Goal: Information Seeking & Learning: Learn about a topic

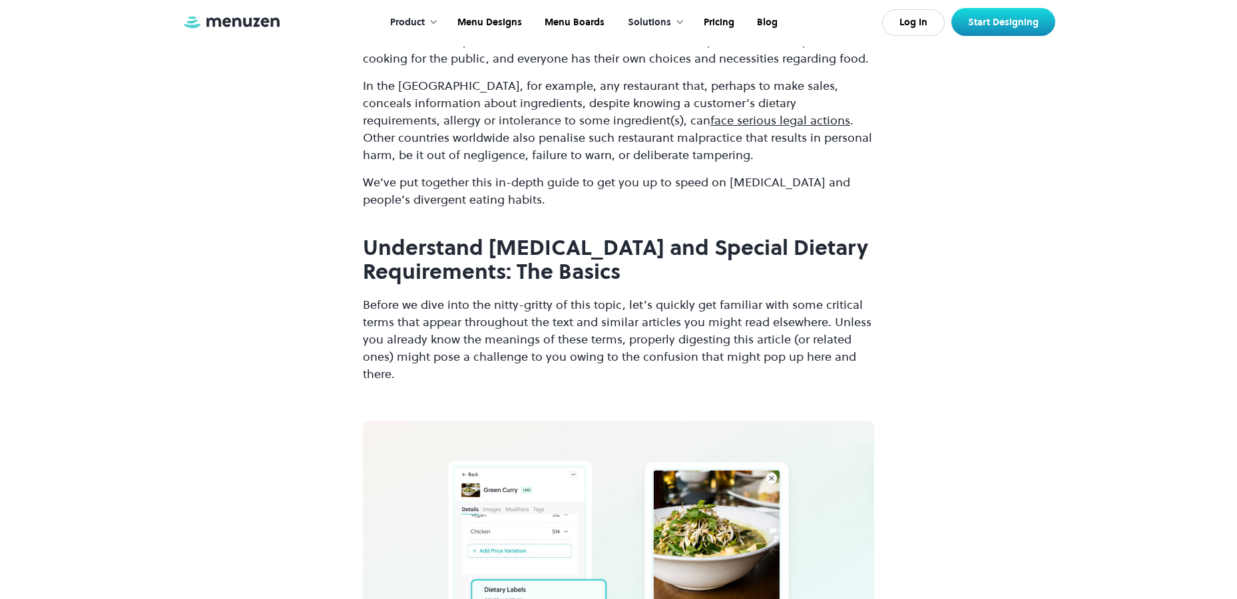
scroll to position [533, 0]
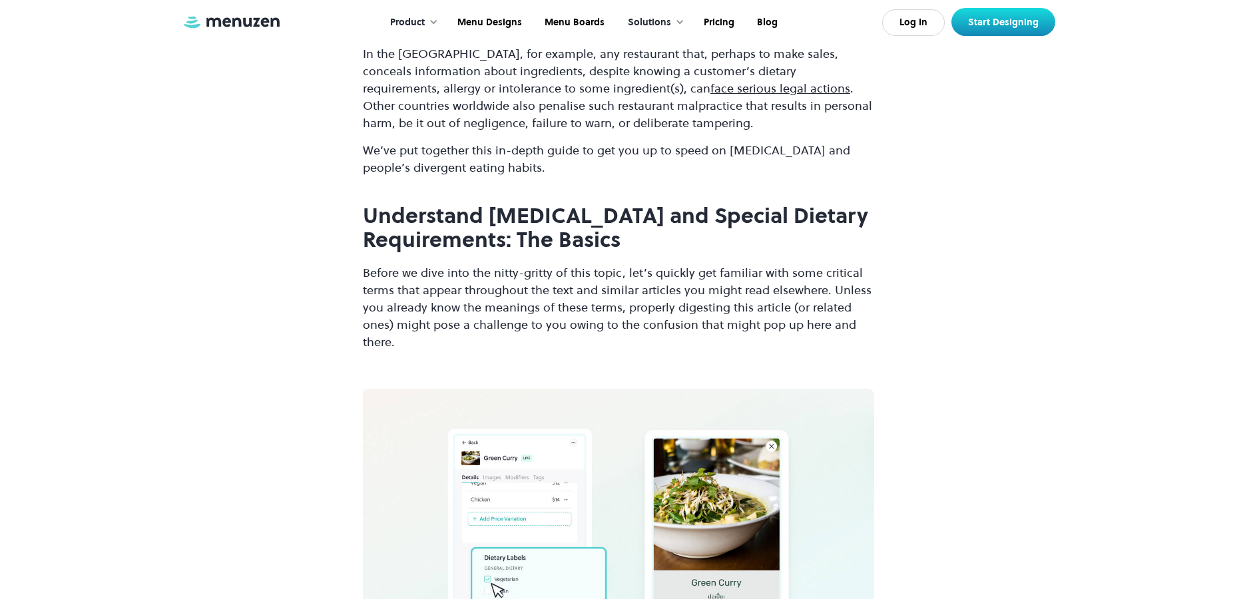
click at [485, 218] on strong "Understand [MEDICAL_DATA] and Special Dietary Requirements: The Basics" at bounding box center [615, 228] width 505 height 54
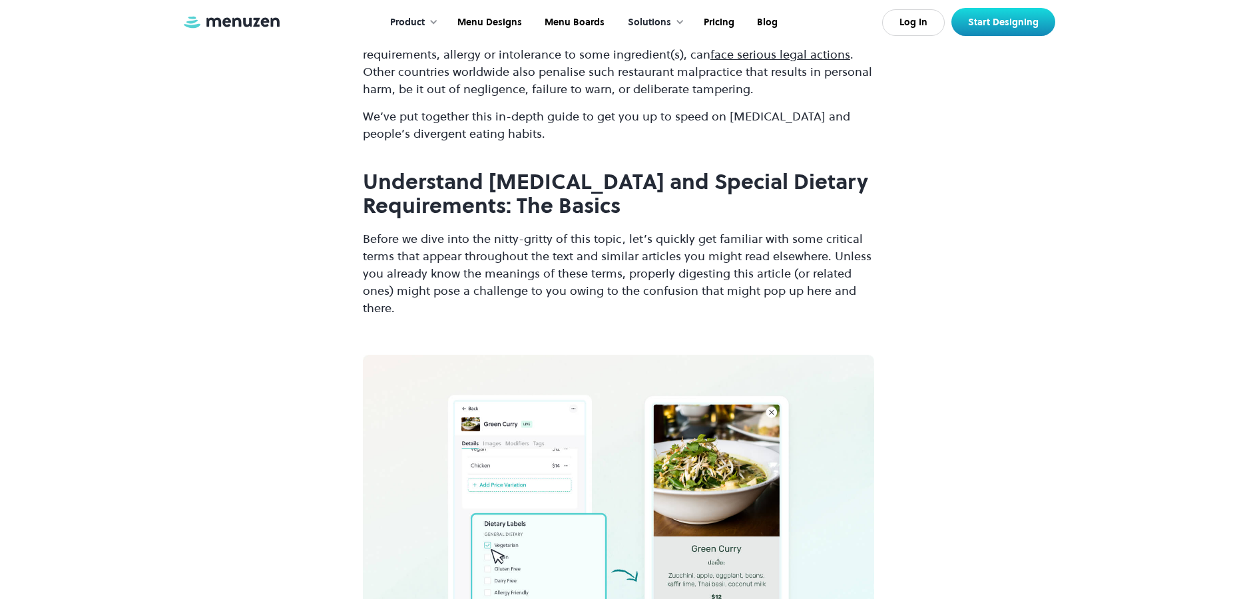
scroll to position [466, 0]
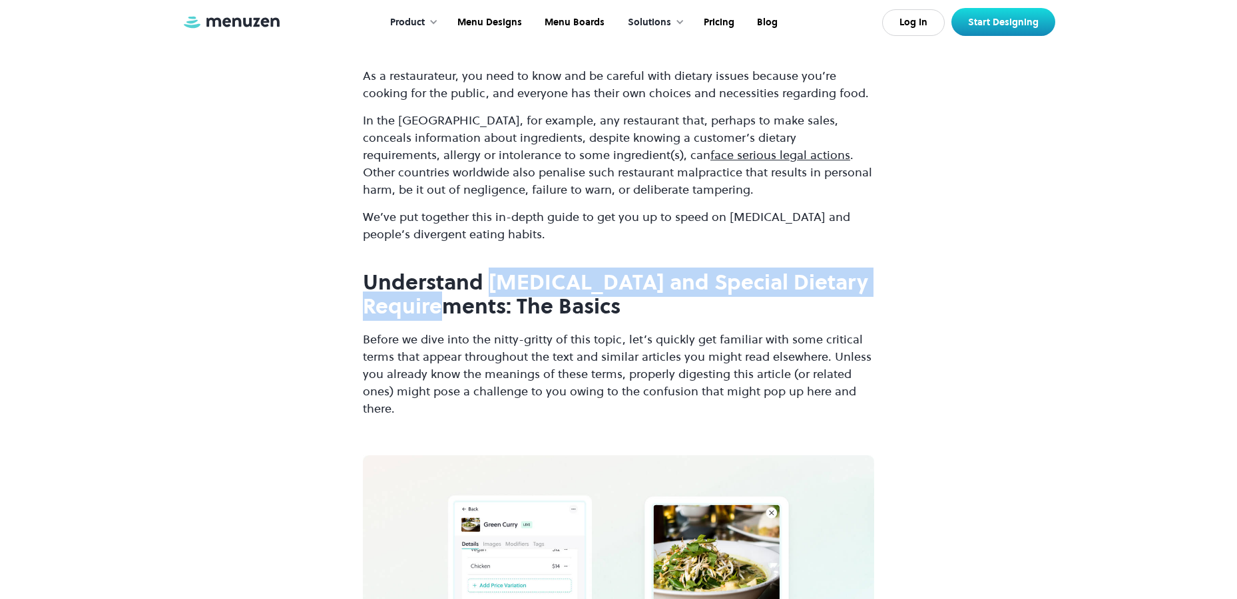
drag, startPoint x: 492, startPoint y: 280, endPoint x: 502, endPoint y: 317, distance: 38.6
click at [502, 317] on strong "Understand [MEDICAL_DATA] and Special Dietary Requirements: The Basics" at bounding box center [615, 295] width 505 height 54
copy strong "[MEDICAL_DATA] and Special Dietary Requirements"
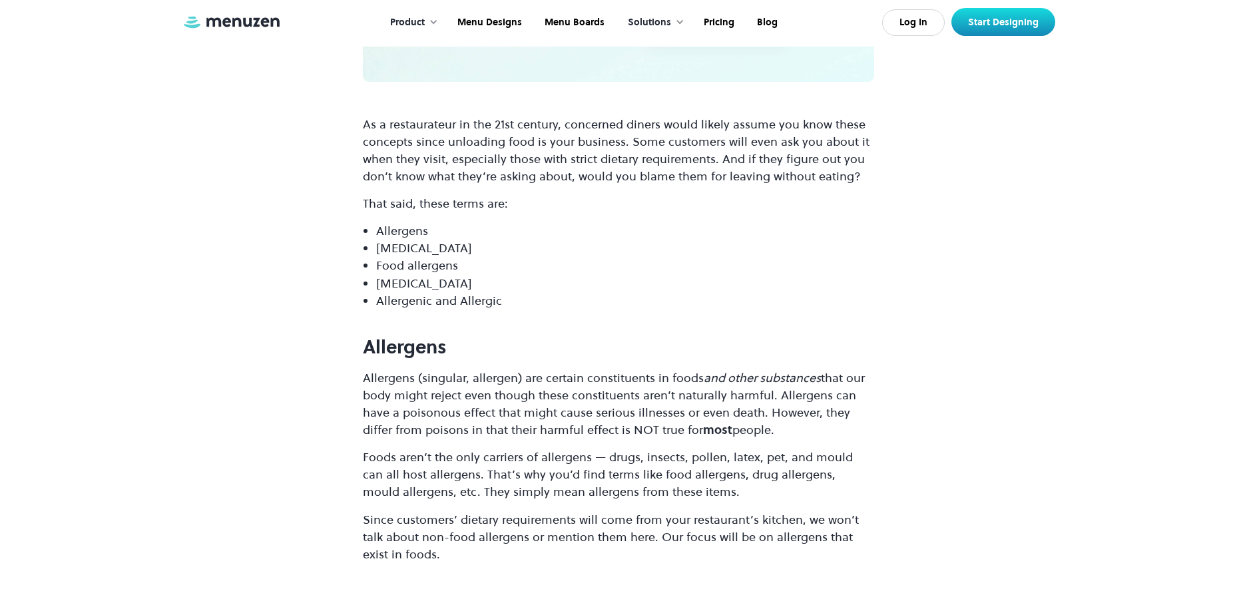
scroll to position [1065, 0]
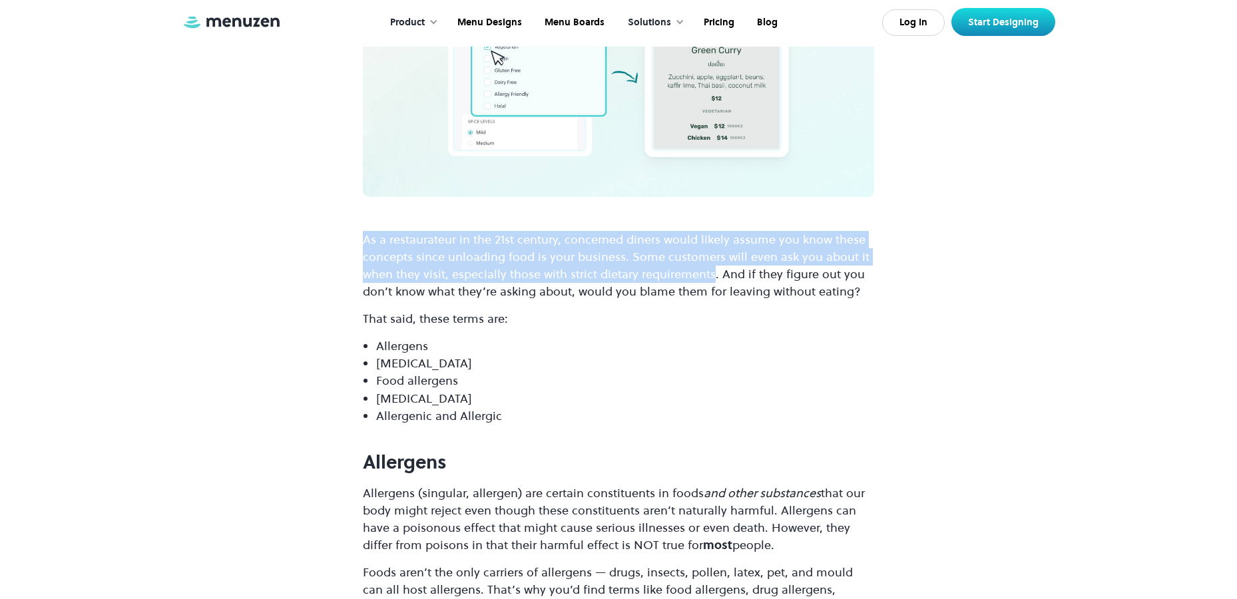
drag, startPoint x: 712, startPoint y: 275, endPoint x: 342, endPoint y: 245, distance: 371.3
copy p "As a restaurateur in the 21st century, concerned diners would likely assume you…"
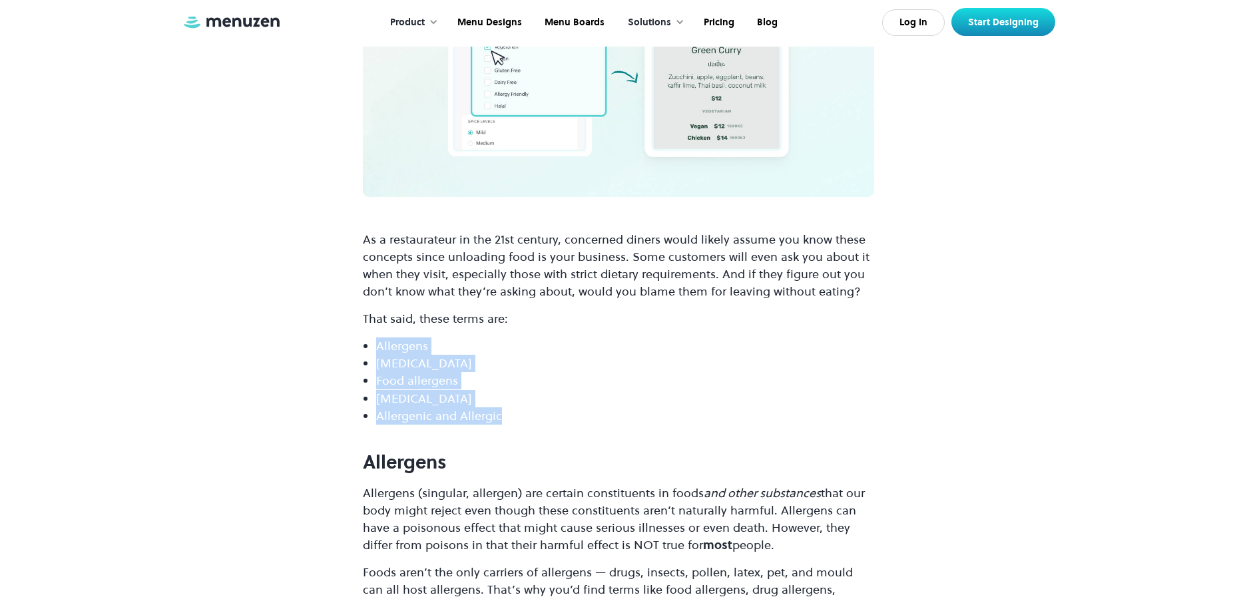
drag, startPoint x: 371, startPoint y: 344, endPoint x: 503, endPoint y: 421, distance: 152.8
click at [503, 421] on ul "Allergens [MEDICAL_DATA] Food allergens [MEDICAL_DATA] Allergenic and Allergic" at bounding box center [618, 381] width 511 height 87
copy ul "Allergens [MEDICAL_DATA] Food allergens [MEDICAL_DATA] Allergenic and Allergic"
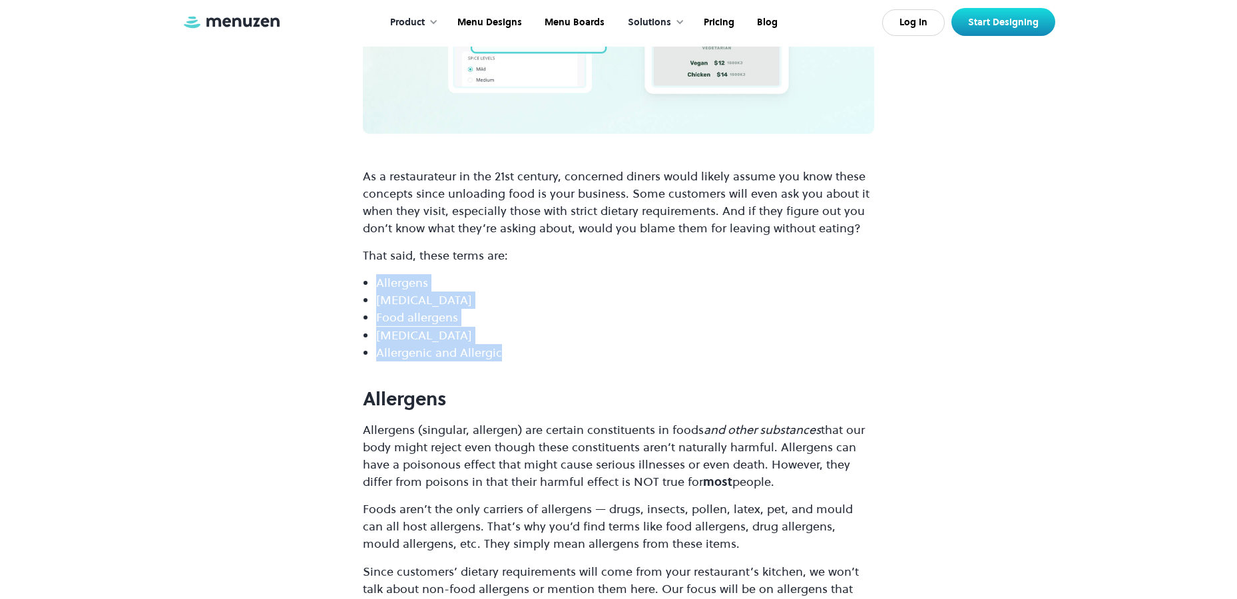
scroll to position [1198, 0]
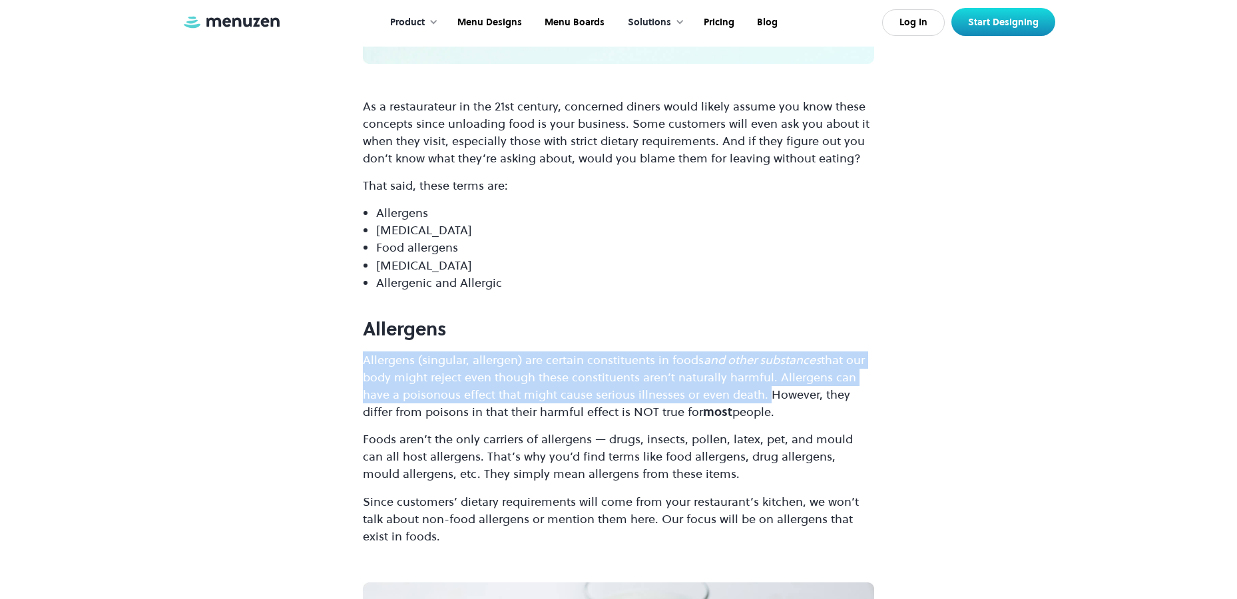
drag, startPoint x: 763, startPoint y: 398, endPoint x: 357, endPoint y: 360, distance: 407.9
drag, startPoint x: 391, startPoint y: 364, endPoint x: 377, endPoint y: 346, distance: 22.8
drag, startPoint x: 357, startPoint y: 332, endPoint x: 766, endPoint y: 398, distance: 413.5
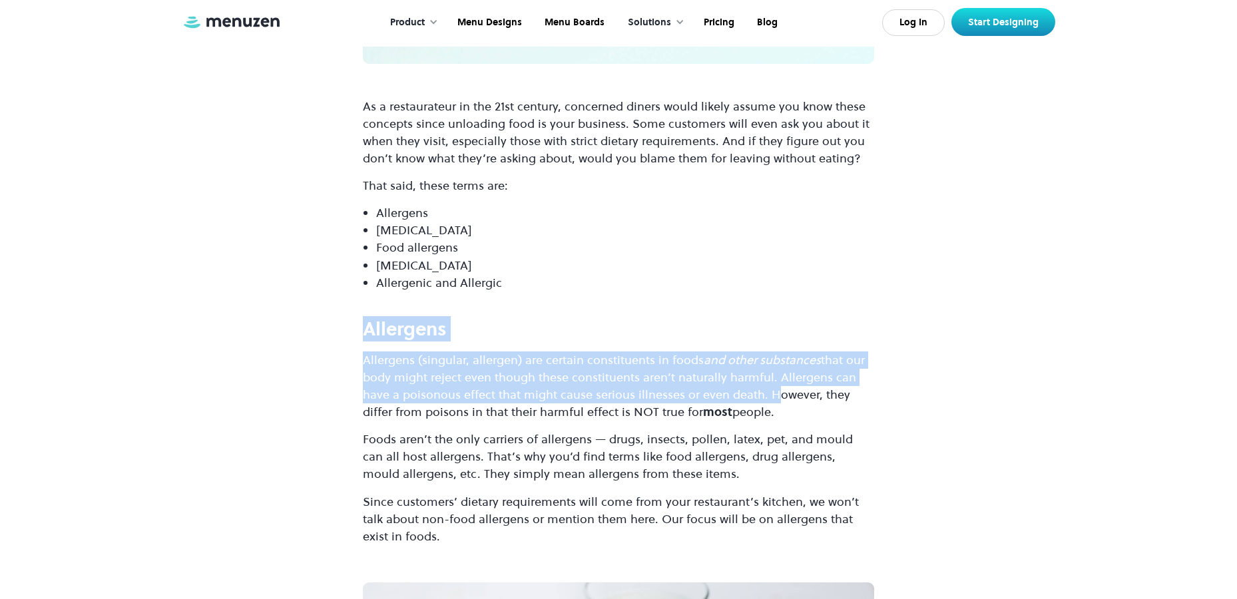
copy div "Allergens Allergens (singular, allergen) are certain constituents in foods and …"
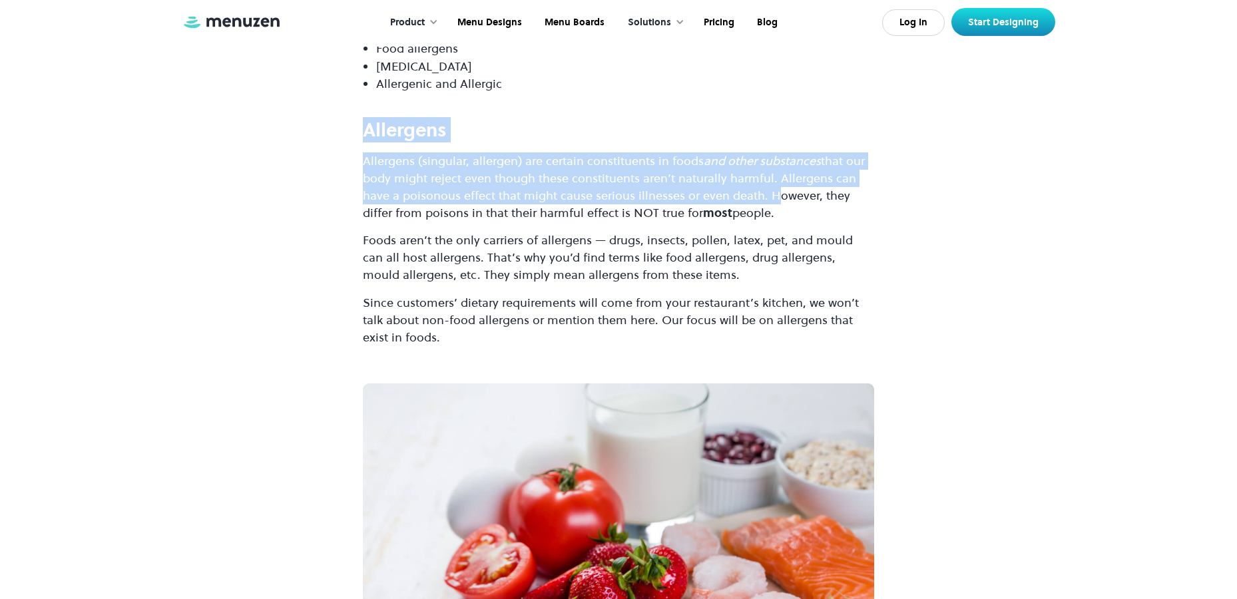
scroll to position [1398, 0]
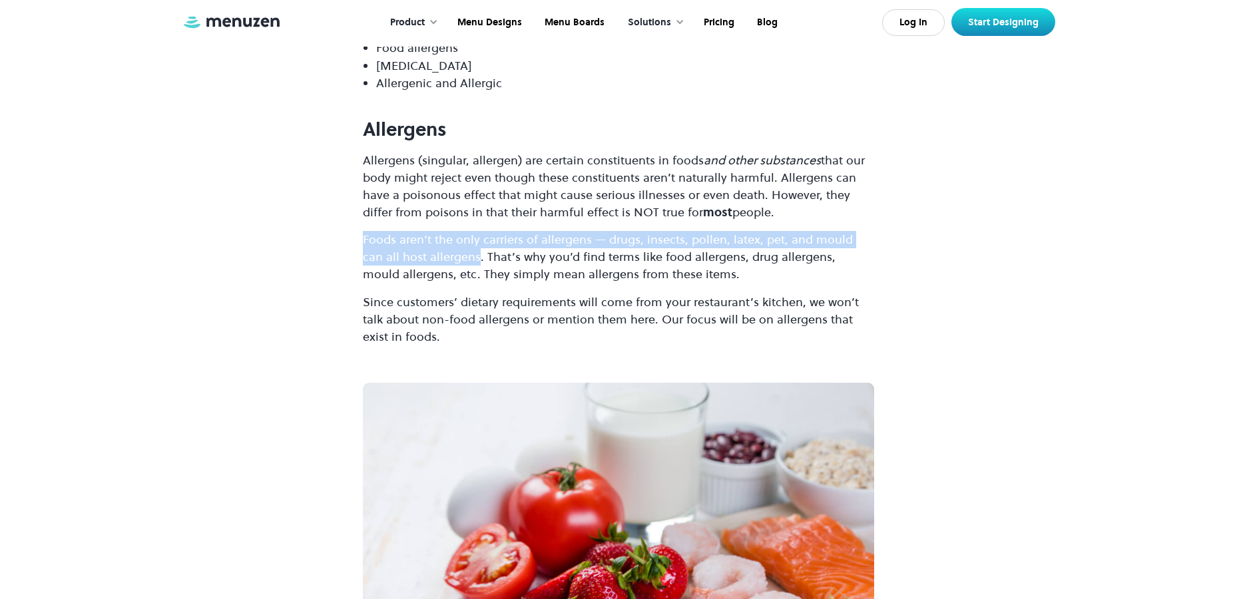
drag, startPoint x: 457, startPoint y: 258, endPoint x: 351, endPoint y: 244, distance: 107.3
click at [437, 252] on p "Foods aren’t the only carriers of allergens — drugs, insects, pollen, latex, pe…" at bounding box center [618, 257] width 511 height 52
click at [455, 259] on p "Foods aren’t the only carriers of allergens — drugs, insects, pollen, latex, pe…" at bounding box center [618, 257] width 511 height 52
drag, startPoint x: 459, startPoint y: 258, endPoint x: 361, endPoint y: 240, distance: 99.6
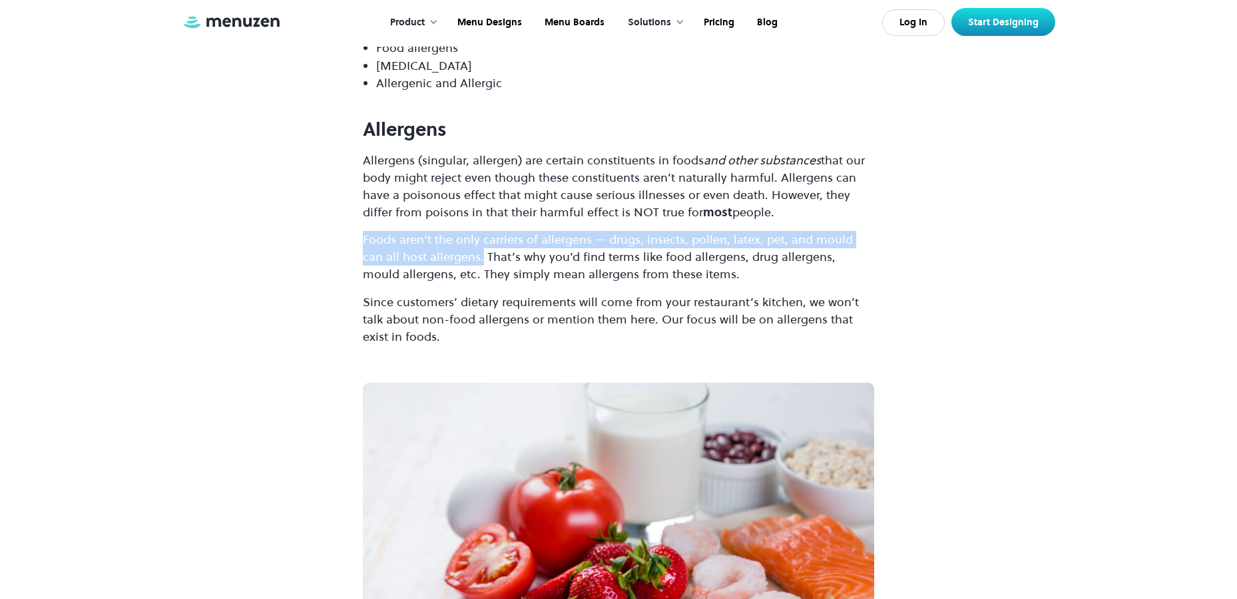
copy p "Foods aren’t the only carriers of allergens — drugs, insects, pollen, latex, pe…"
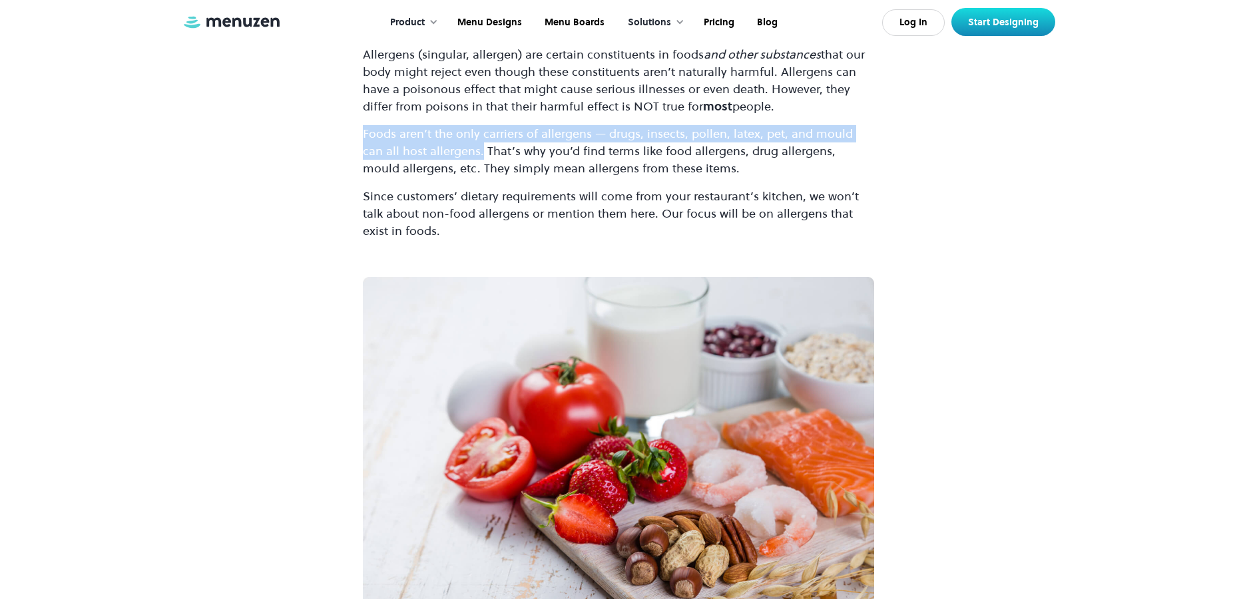
scroll to position [1331, 0]
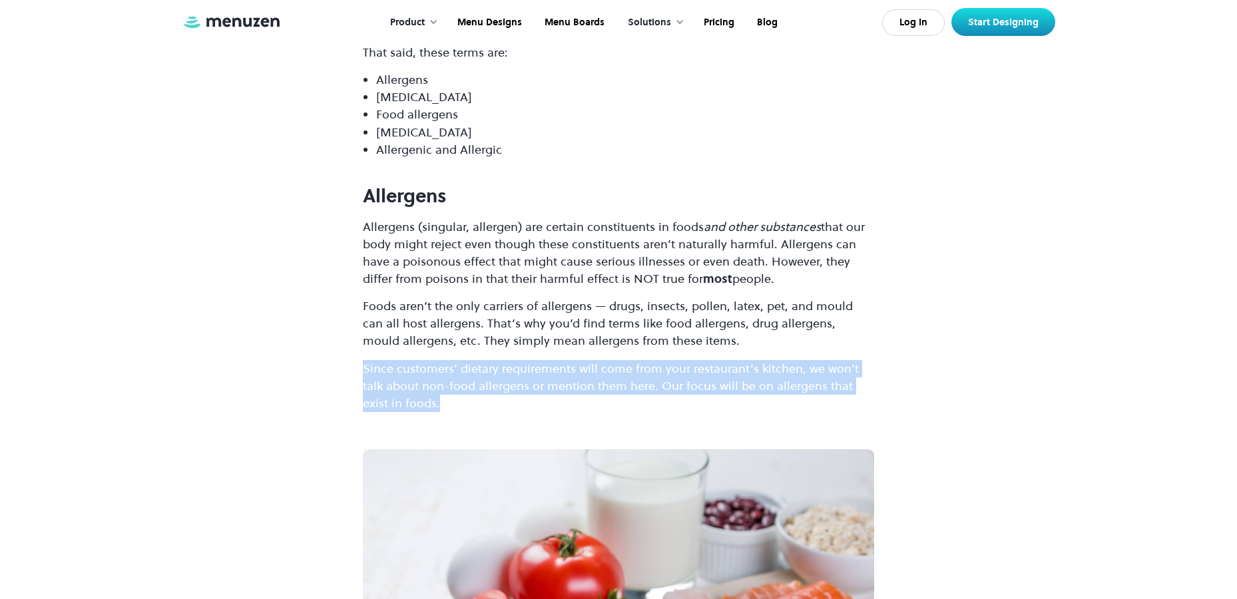
drag, startPoint x: 441, startPoint y: 406, endPoint x: 334, endPoint y: 372, distance: 111.8
copy p "Since customers’ dietary requirements will come from your restaurant’s kitchen,…"
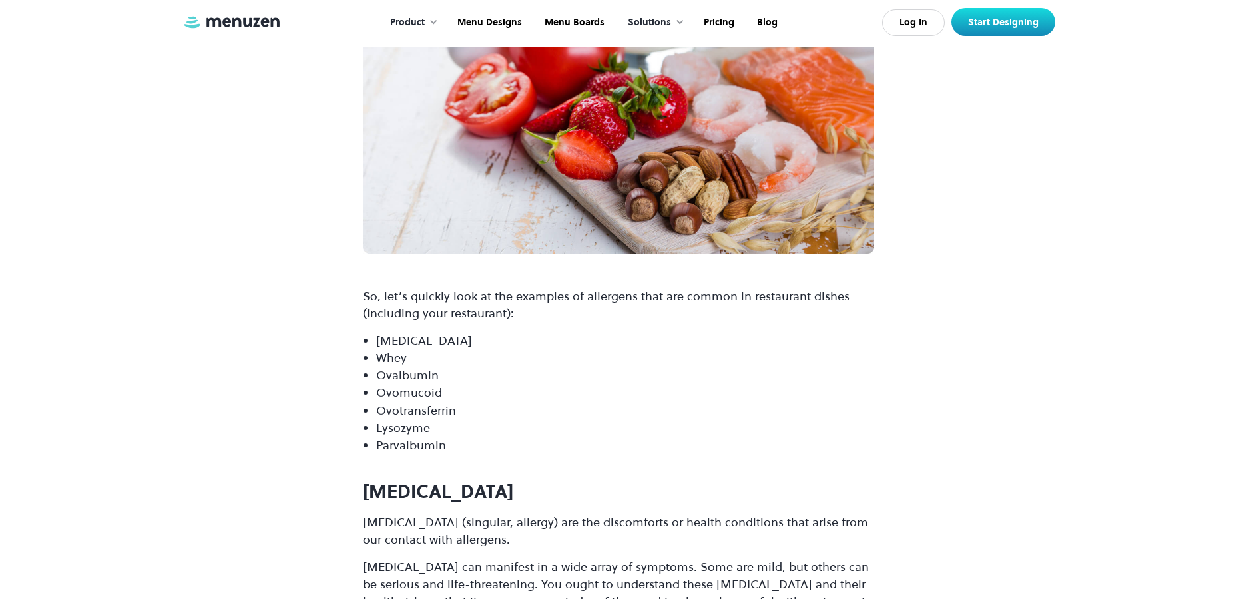
scroll to position [1931, 0]
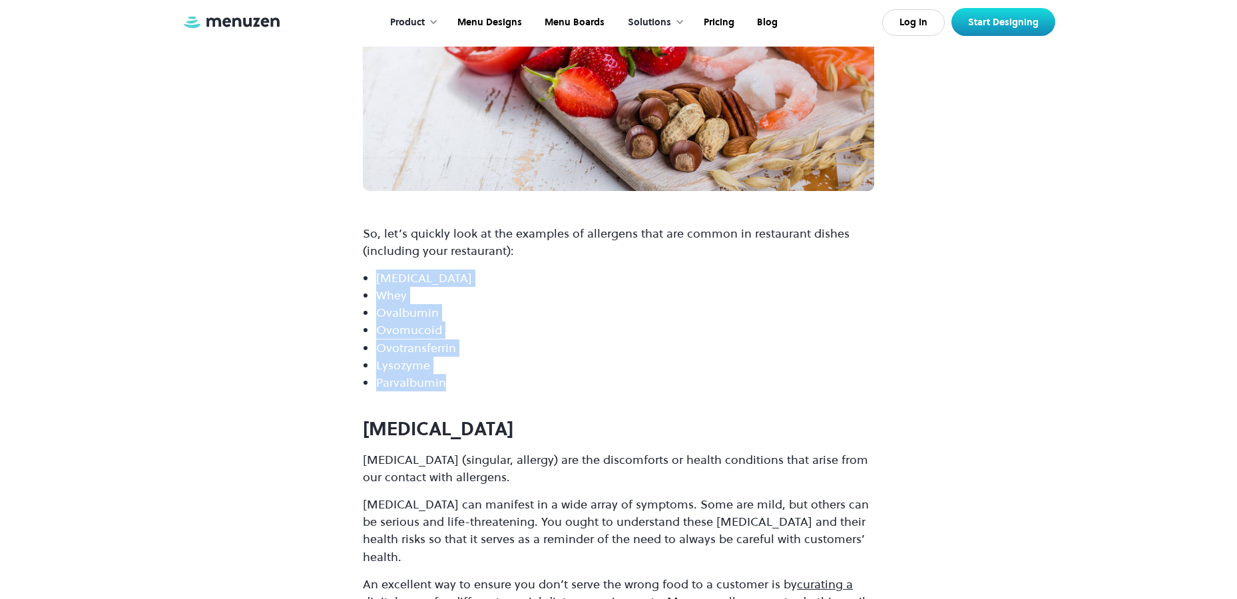
drag, startPoint x: 377, startPoint y: 276, endPoint x: 462, endPoint y: 375, distance: 131.3
click at [462, 375] on ul "[MEDICAL_DATA] Whey Ovalbumin Ovomucoid Ovotransferrin Lysozyme Parvalbumin" at bounding box center [618, 331] width 511 height 122
copy ul "[MEDICAL_DATA] Whey Ovalbumin Ovomucoid Ovotransferrin Lysozyme Parvalbumin"
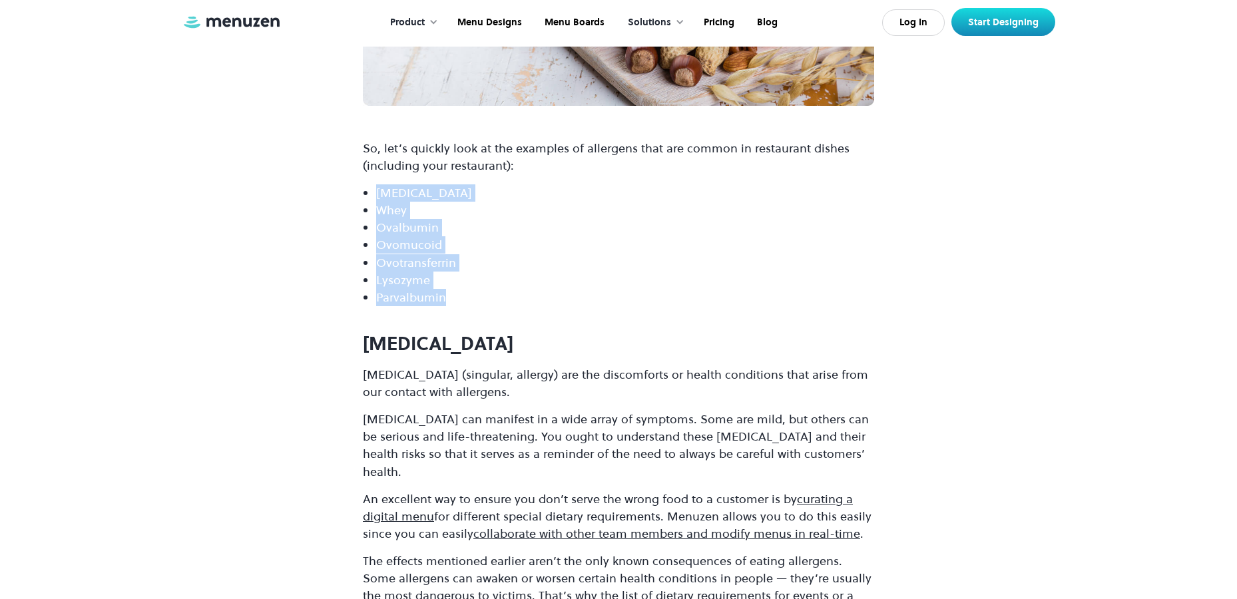
scroll to position [2064, 0]
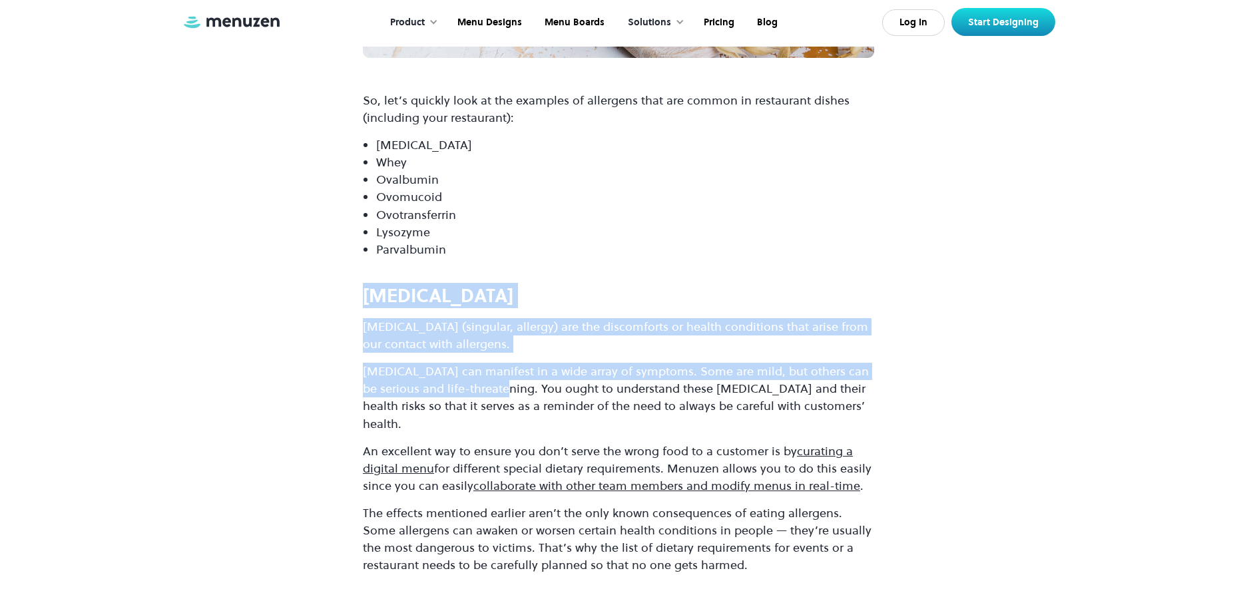
drag, startPoint x: 478, startPoint y: 396, endPoint x: 328, endPoint y: 300, distance: 178.4
copy div "[MEDICAL_DATA] [MEDICAL_DATA] (singular, allergy) are the discomforts or health…"
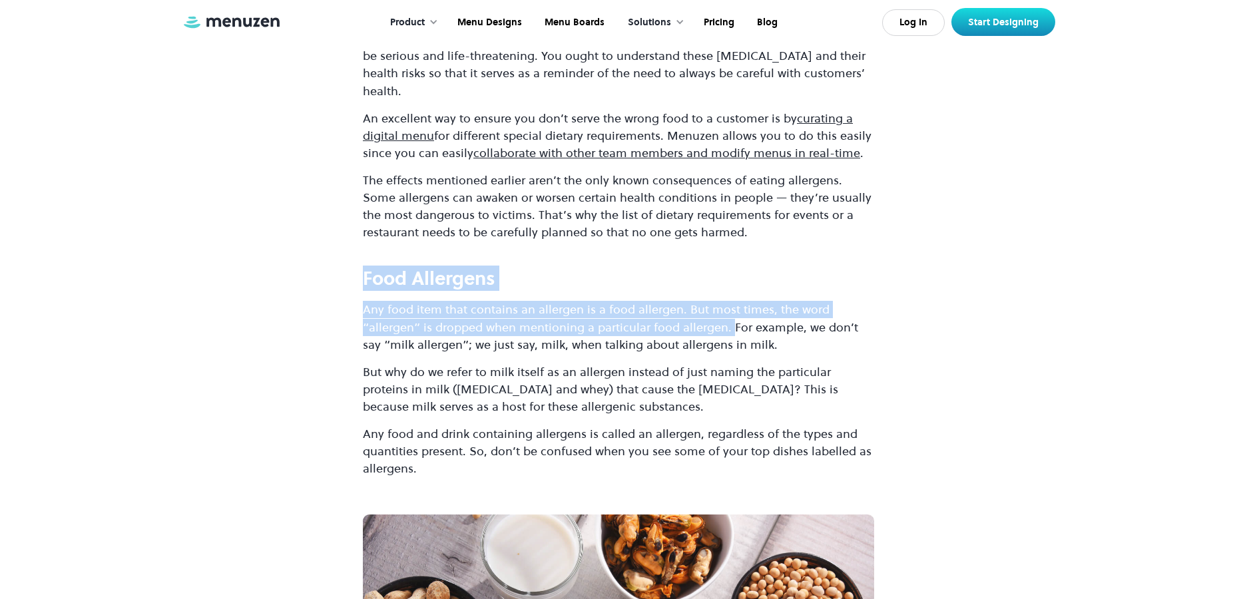
drag, startPoint x: 731, startPoint y: 313, endPoint x: 356, endPoint y: 269, distance: 377.4
copy div "Food Allergens Any food item that contains an allergen is a food allergen. But …"
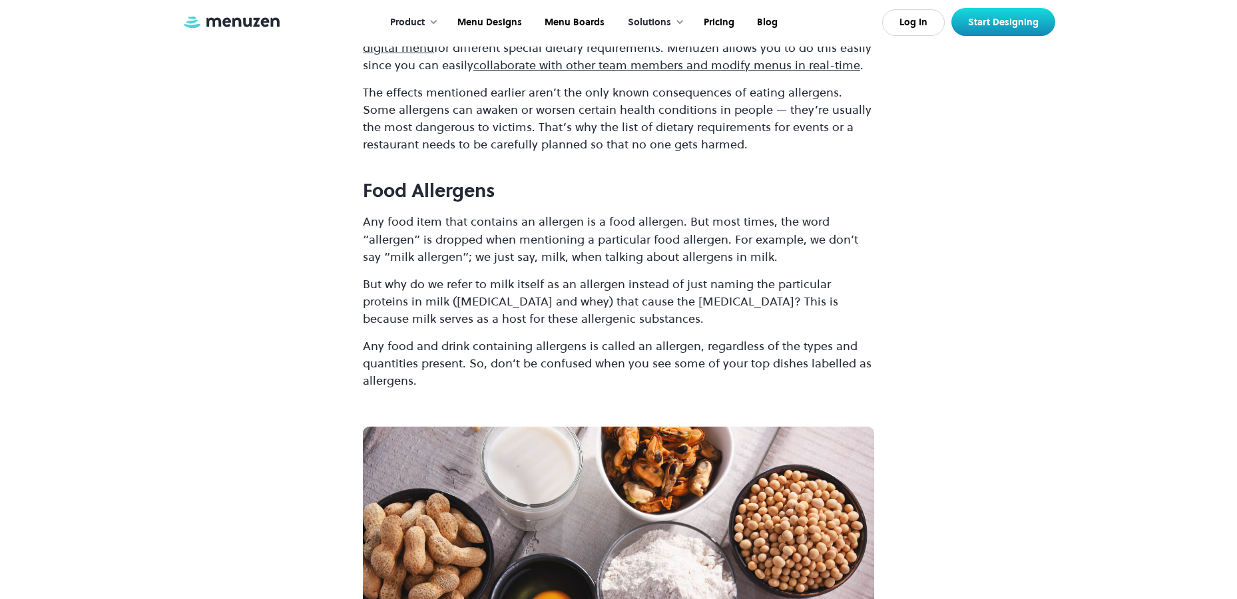
scroll to position [2463, 0]
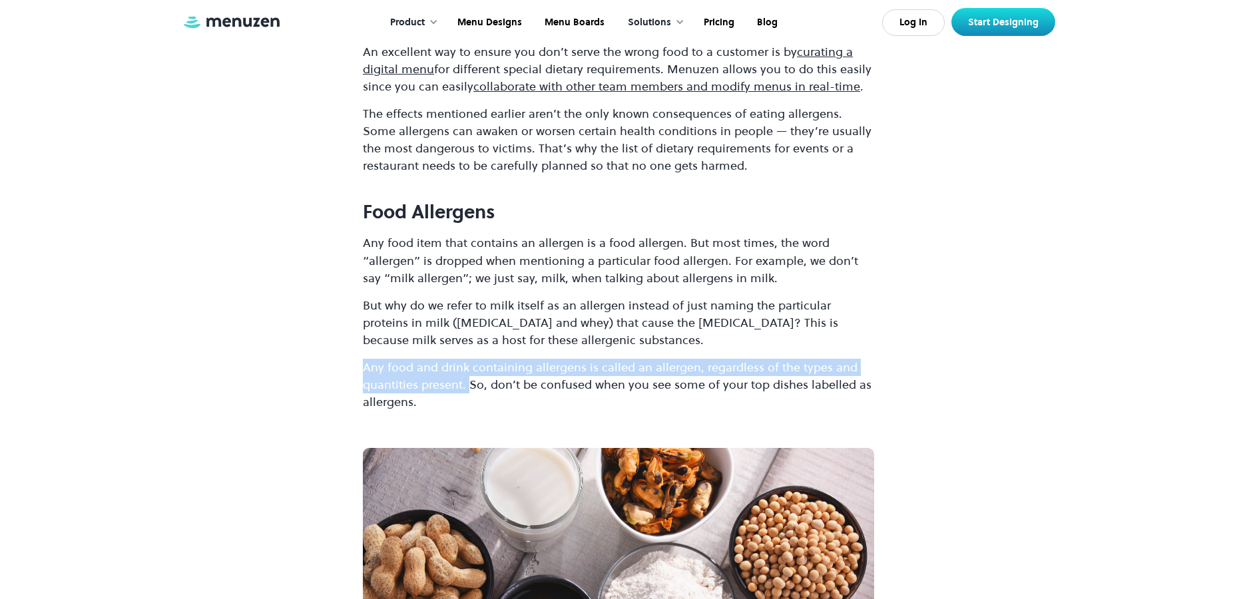
drag, startPoint x: 469, startPoint y: 367, endPoint x: 351, endPoint y: 341, distance: 121.5
copy p "Any food and drink containing allergens is called an allergen, regardless of th…"
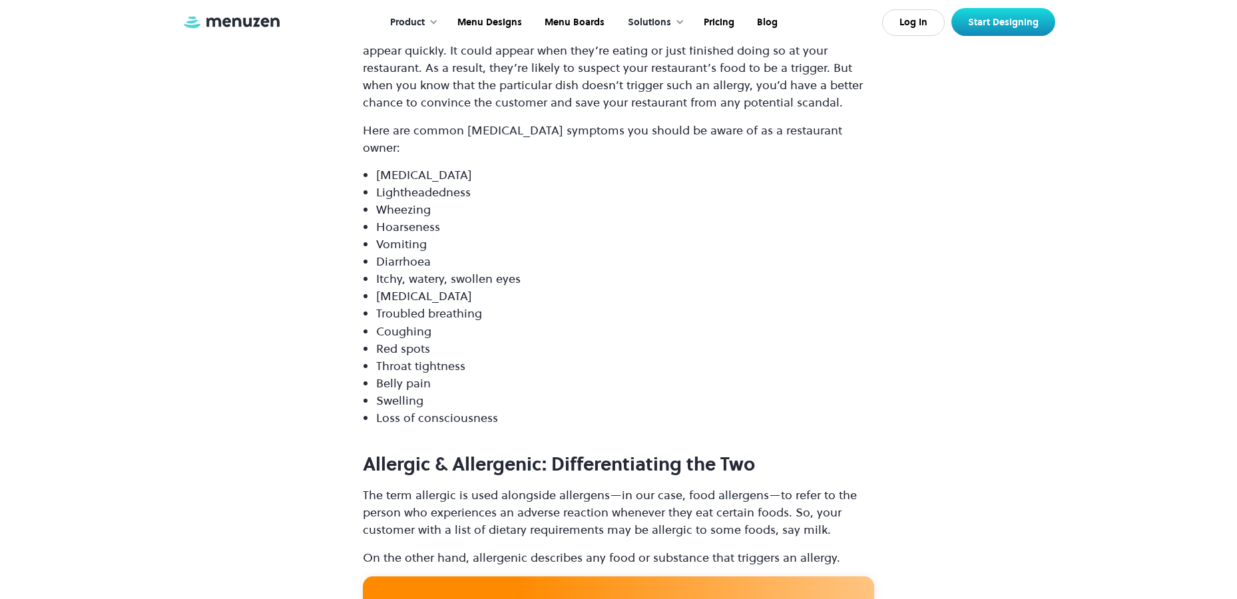
scroll to position [3595, 0]
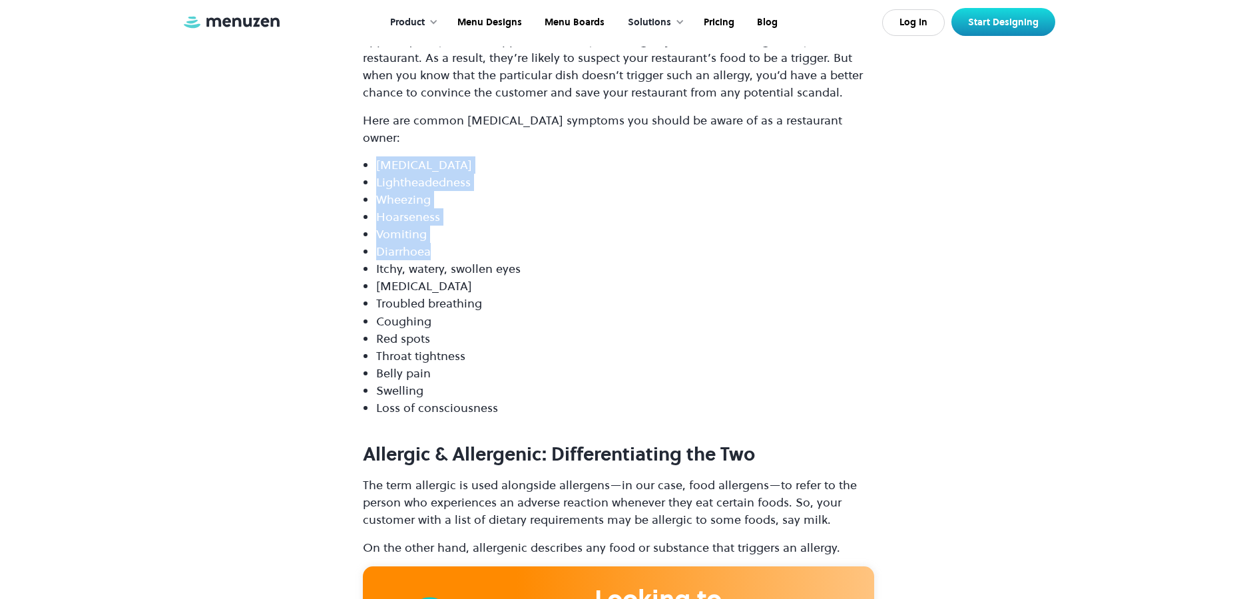
drag, startPoint x: 432, startPoint y: 218, endPoint x: 361, endPoint y: 132, distance: 111.6
copy ul "Low blood pressure Lightheadedness Wheezing Hoarseness Vomiting Diarrhoea"
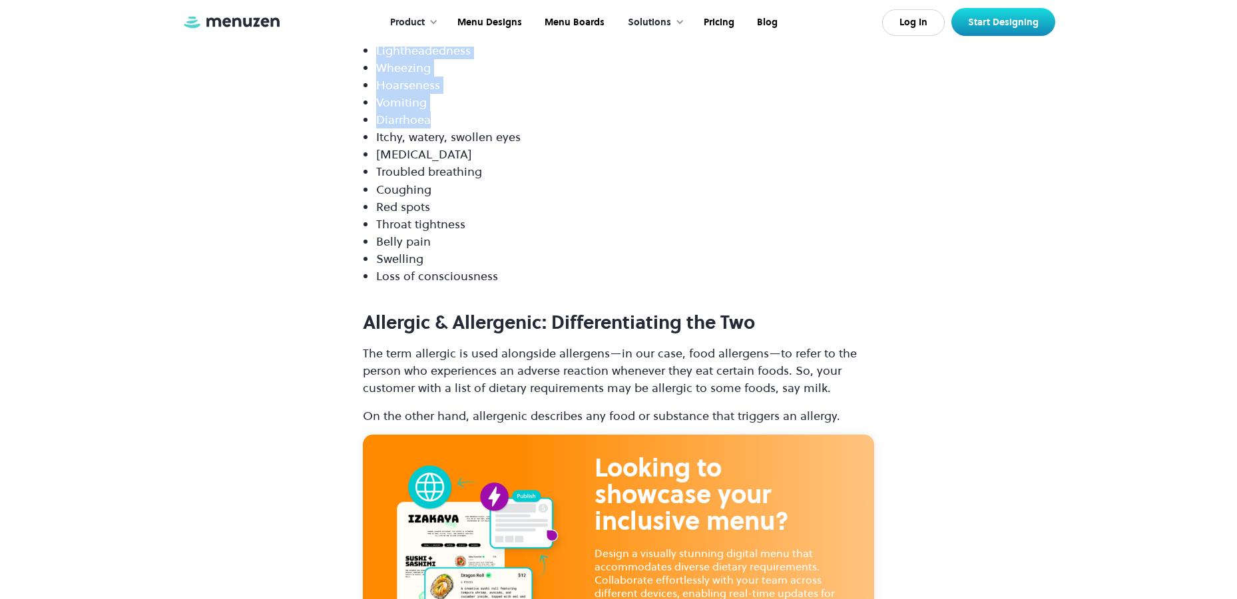
scroll to position [3728, 0]
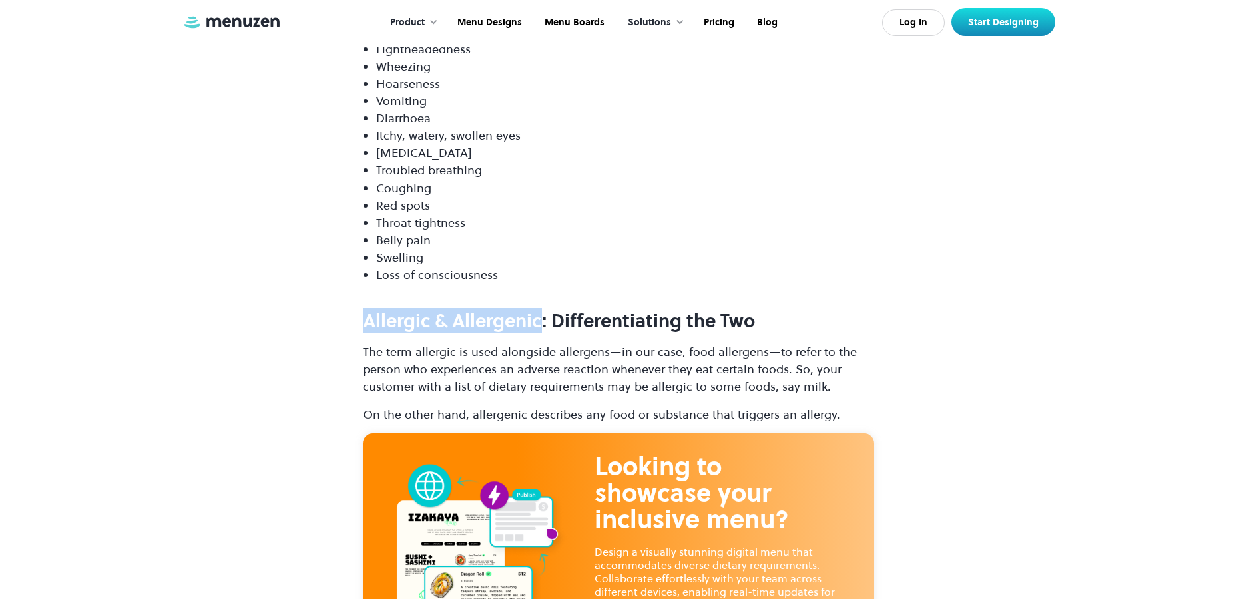
drag, startPoint x: 349, startPoint y: 282, endPoint x: 545, endPoint y: 296, distance: 195.6
copy strong "Allergic & Allergenic"
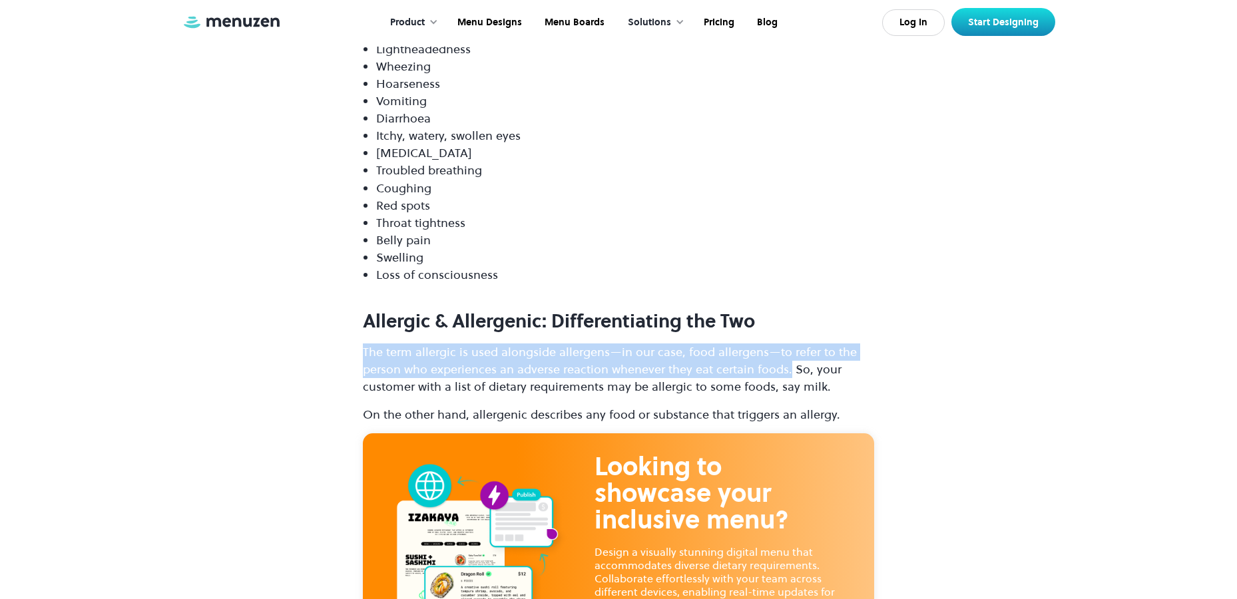
drag, startPoint x: 789, startPoint y: 337, endPoint x: 360, endPoint y: 321, distance: 429.0
copy p "The term allergic is used alongside allergens—in our case, food allergens—to re…"
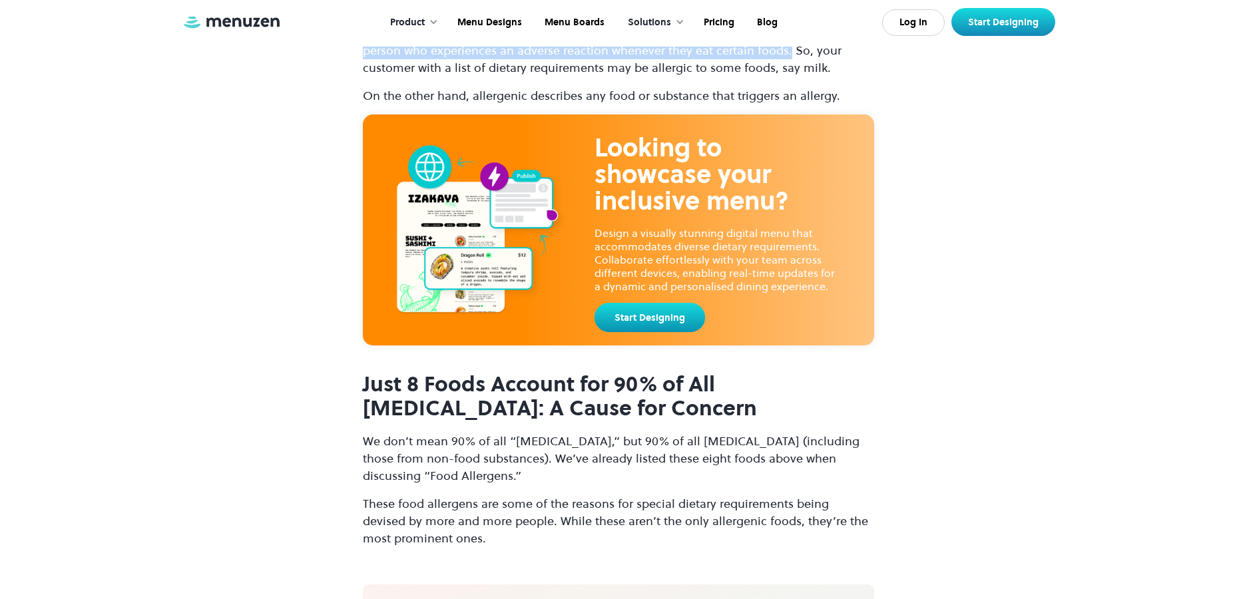
scroll to position [4061, 0]
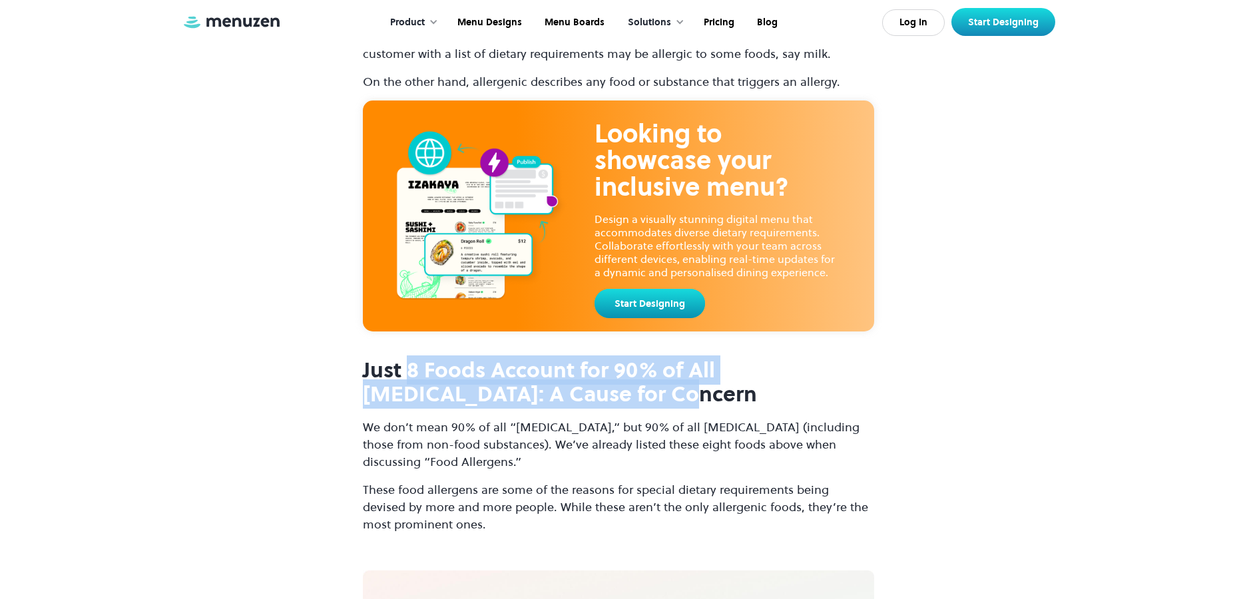
drag, startPoint x: 411, startPoint y: 335, endPoint x: 806, endPoint y: 351, distance: 394.4
click at [806, 358] on h2 "Just 8 Foods Account for 90% of All [MEDICAL_DATA]: A Cause for Concern" at bounding box center [618, 382] width 511 height 49
click at [757, 355] on strong "Just 8 Foods Account for 90% of All [MEDICAL_DATA]: A Cause for Concern" at bounding box center [560, 382] width 394 height 54
drag, startPoint x: 811, startPoint y: 338, endPoint x: 409, endPoint y: 326, distance: 402.2
click at [409, 355] on strong "Just 8 Foods Account for 90% of All [MEDICAL_DATA]: A Cause for Concern" at bounding box center [560, 382] width 394 height 54
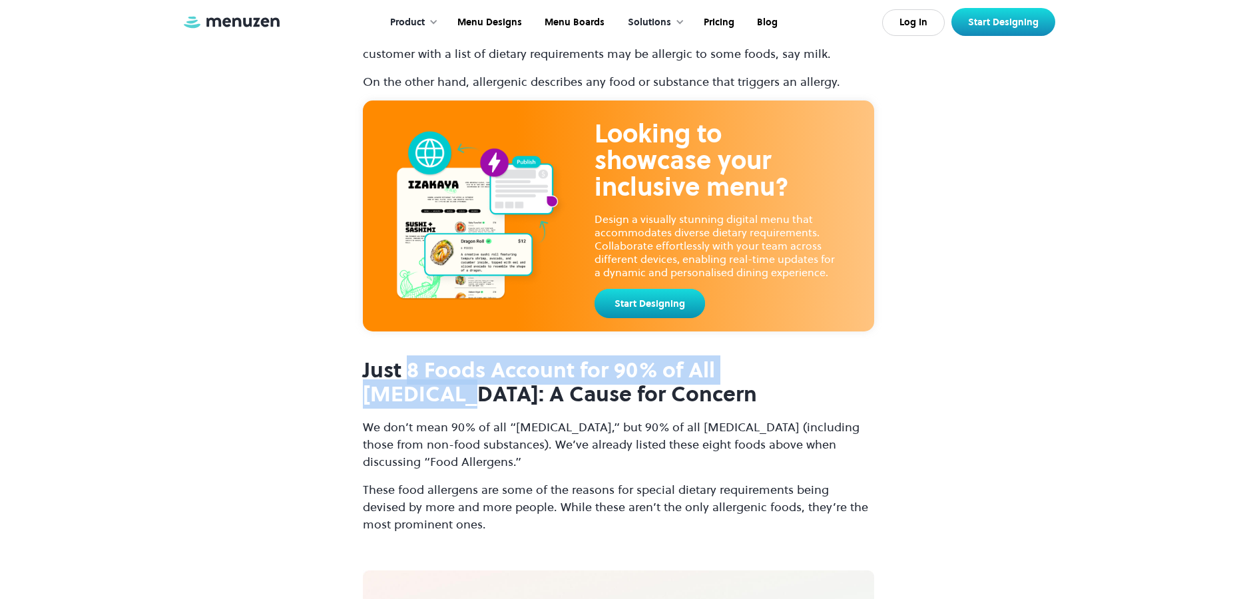
copy strong "8 Foods Account for 90% of All Allergies"
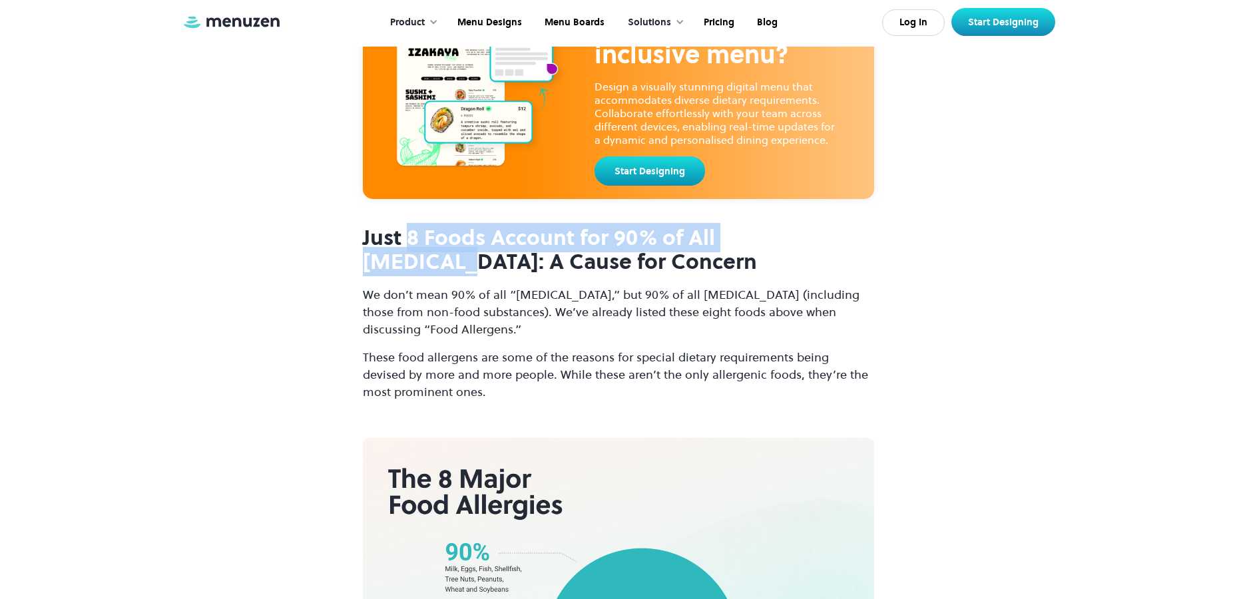
scroll to position [4194, 0]
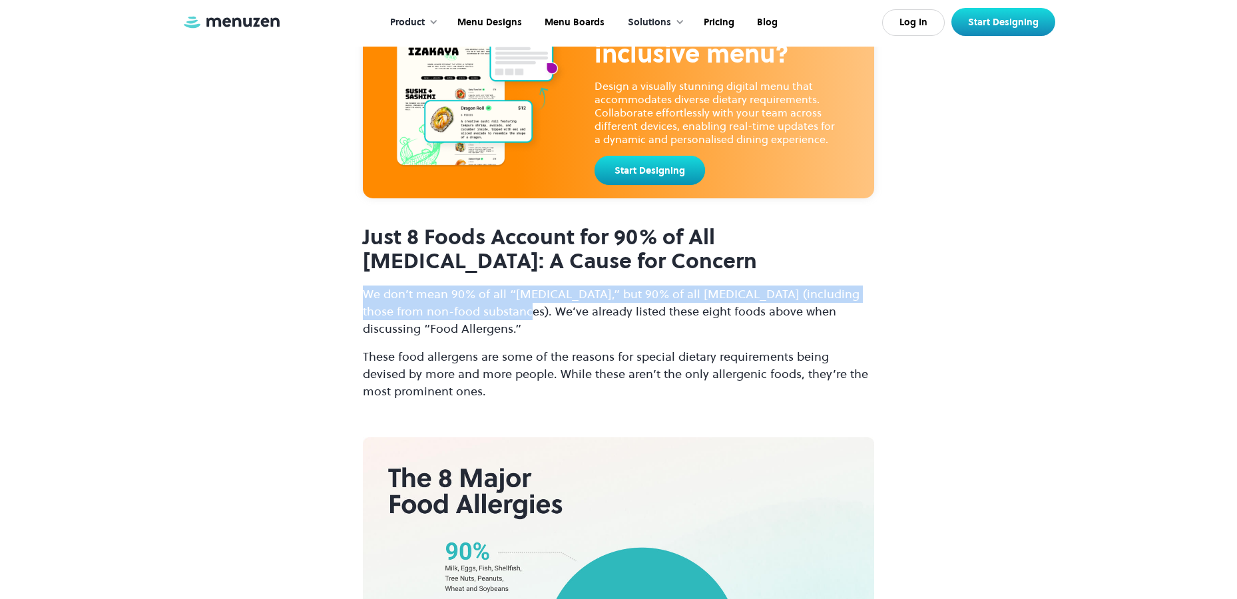
drag, startPoint x: 489, startPoint y: 282, endPoint x: 348, endPoint y: 258, distance: 143.8
copy p "We don’t mean 90% of all “food allergies,” but 90% of all allergies (including …"
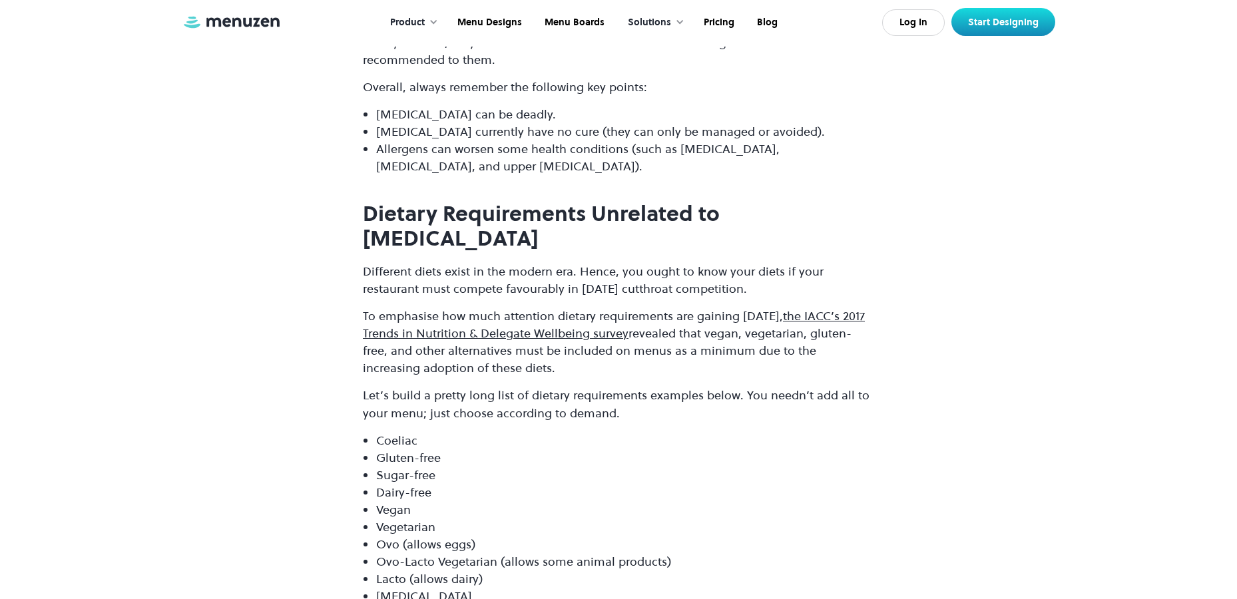
scroll to position [6790, 0]
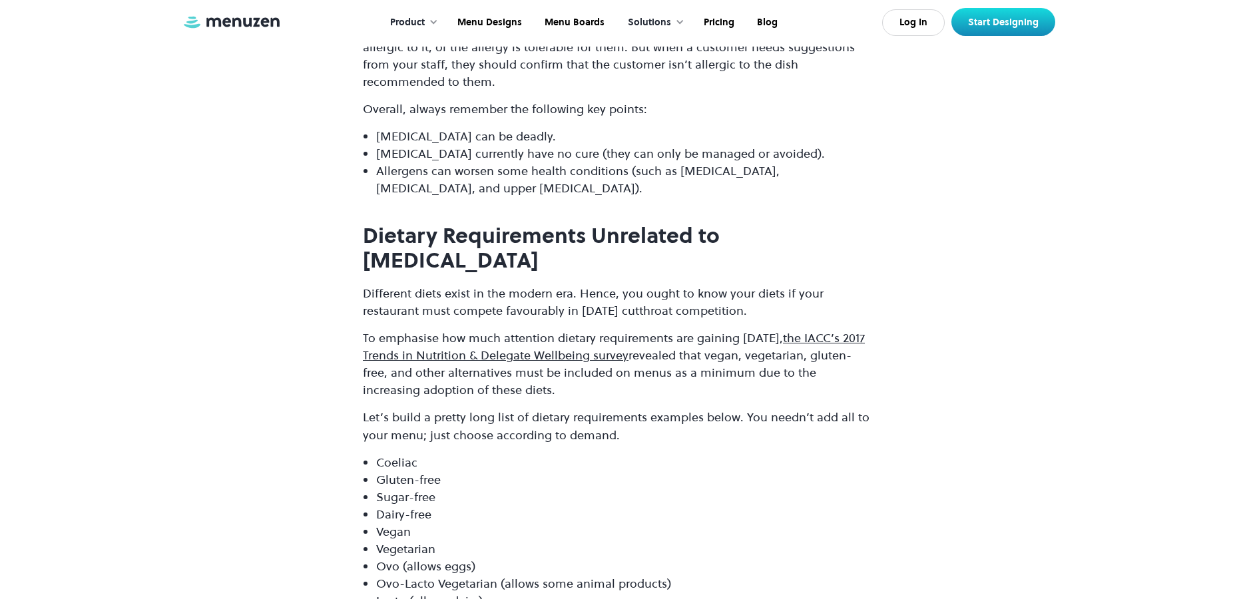
drag, startPoint x: 356, startPoint y: 169, endPoint x: 826, endPoint y: 213, distance: 472.0
copy div "Dietary Requirements Unrelated to Allergies Different diets exist in the modern…"
